Goal: Share content

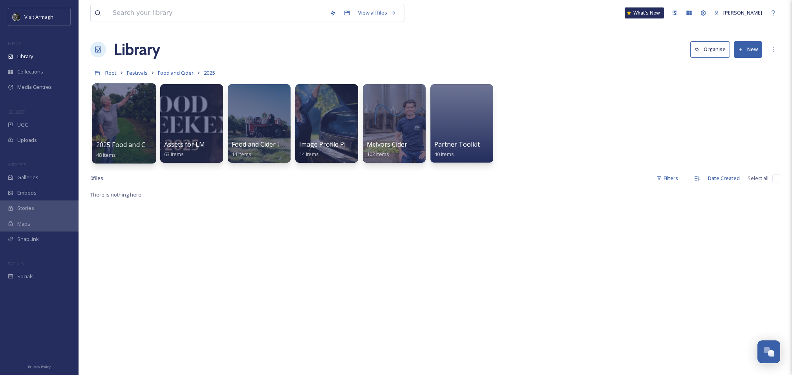
click at [131, 121] on div at bounding box center [124, 123] width 64 height 80
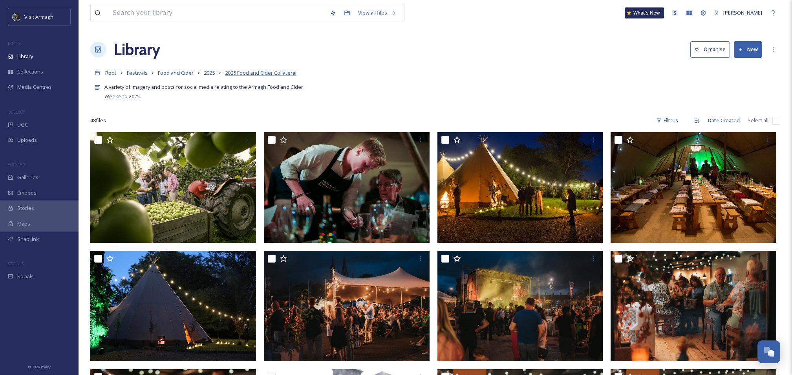
click at [249, 74] on span "2025 Food and Cider Collateral" at bounding box center [260, 72] width 71 height 7
click at [246, 74] on span "2025 Food and Cider Collateral" at bounding box center [260, 72] width 71 height 7
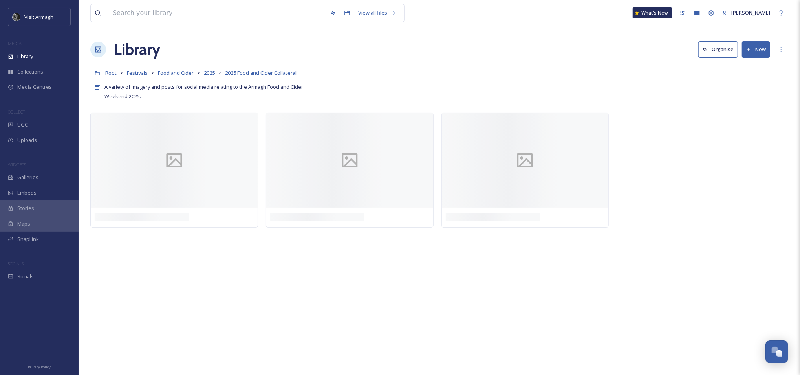
click at [209, 72] on span "2025" at bounding box center [209, 72] width 11 height 7
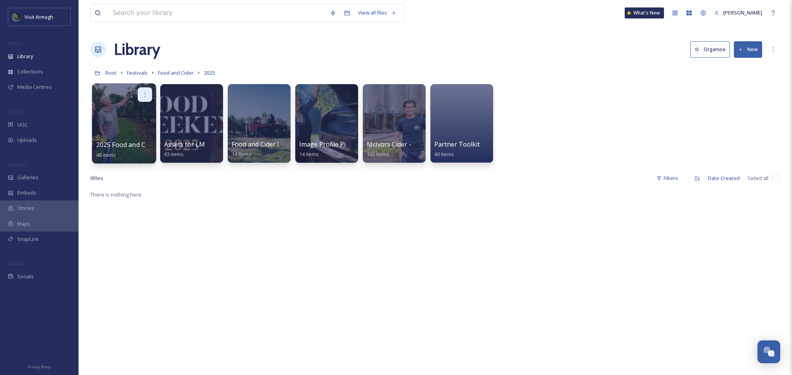
click at [146, 93] on icon at bounding box center [145, 94] width 6 height 6
click at [139, 108] on span "Edit / Share" at bounding box center [125, 112] width 27 height 8
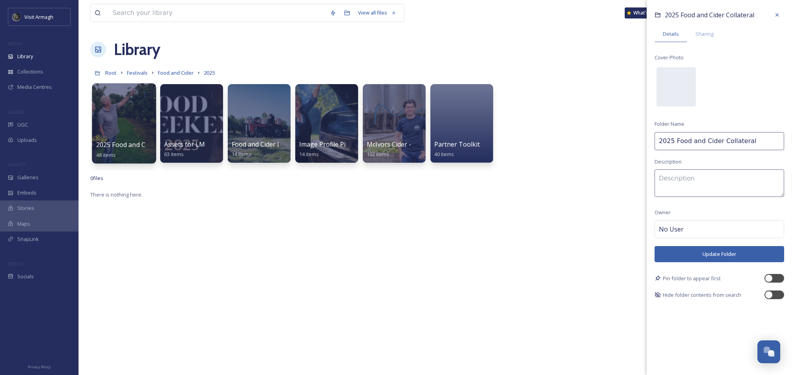
type textarea "A variety of imagery and posts for social media relating to the Armagh Food and…"
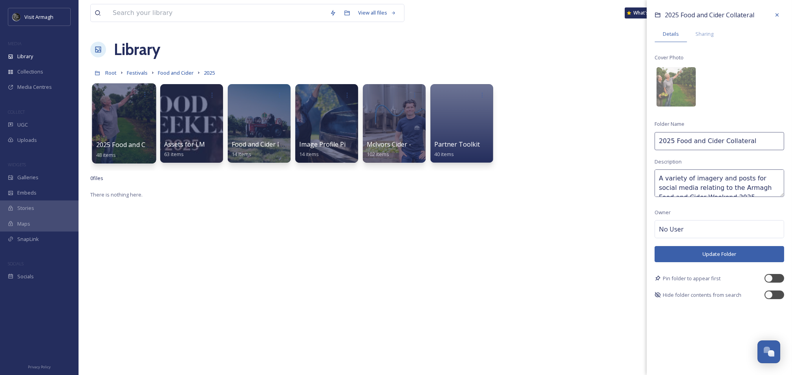
drag, startPoint x: 701, startPoint y: 36, endPoint x: 702, endPoint y: 48, distance: 11.4
click at [701, 36] on span "Sharing" at bounding box center [704, 33] width 18 height 7
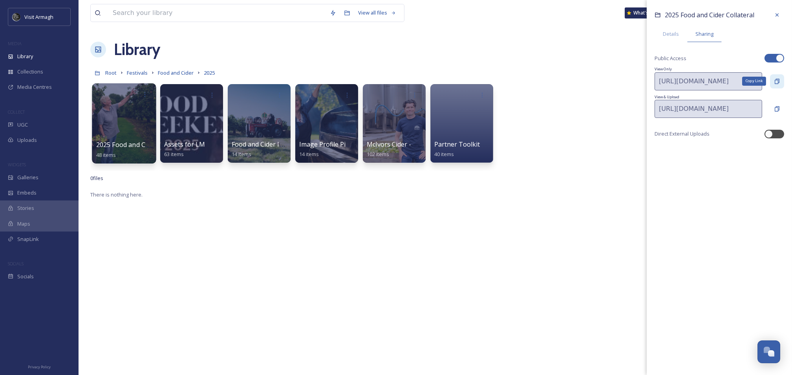
click at [776, 82] on icon at bounding box center [777, 81] width 6 height 6
click at [138, 103] on div at bounding box center [124, 123] width 64 height 80
